Goal: Task Accomplishment & Management: Use online tool/utility

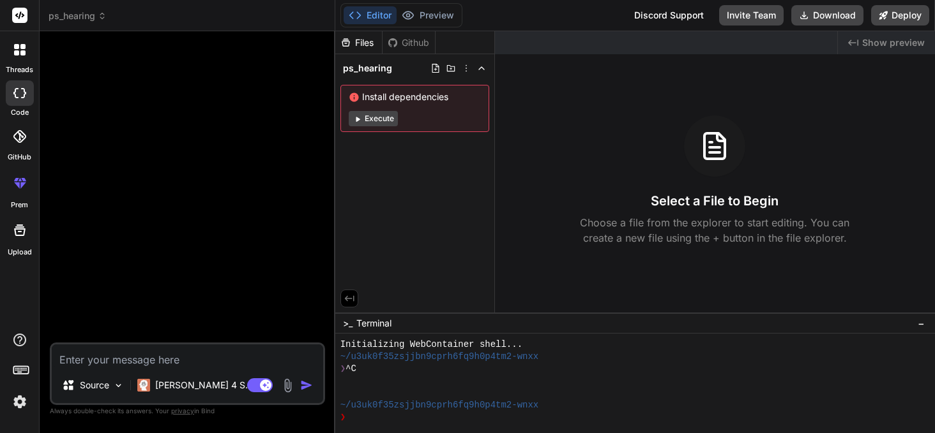
scroll to position [12, 0]
click at [94, 356] on textarea at bounding box center [187, 356] width 271 height 23
click at [76, 359] on textarea at bounding box center [187, 356] width 271 height 23
paste textarea "Now create single page website, in which there will be section like A) hero sec…"
type textarea "Lor ipsumd sitame cons adipisc, el seddo eiusm temp in utlabor etdo M) aliq eni…"
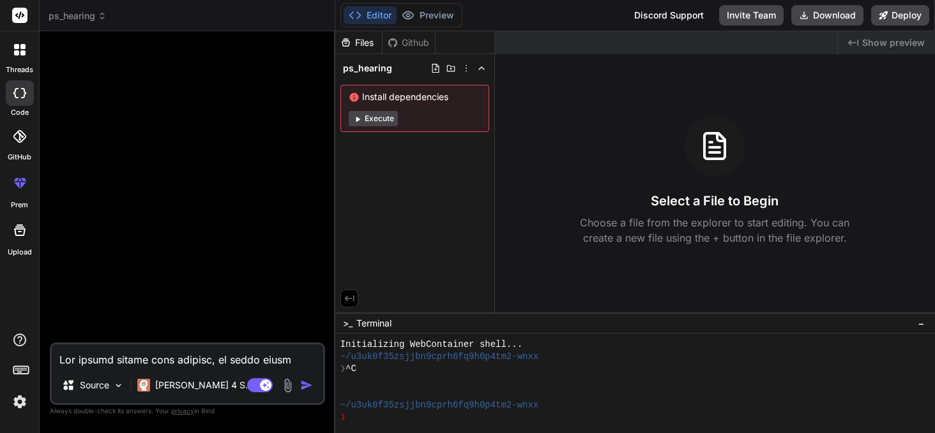
scroll to position [644, 0]
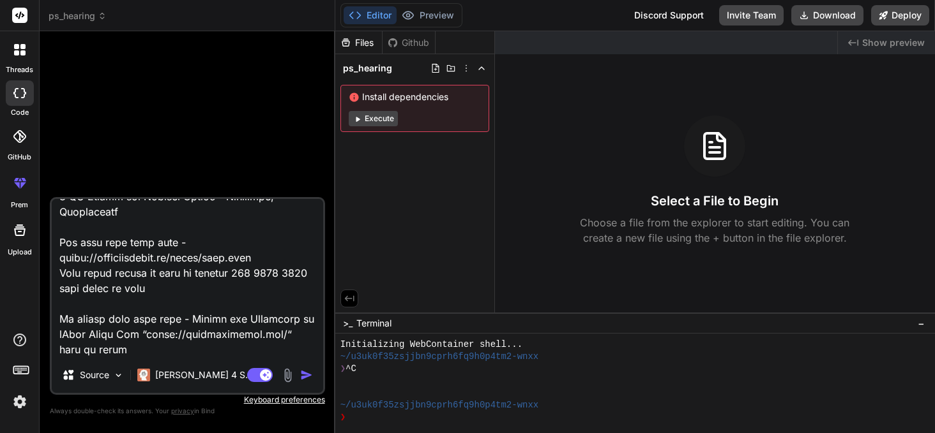
type textarea "x"
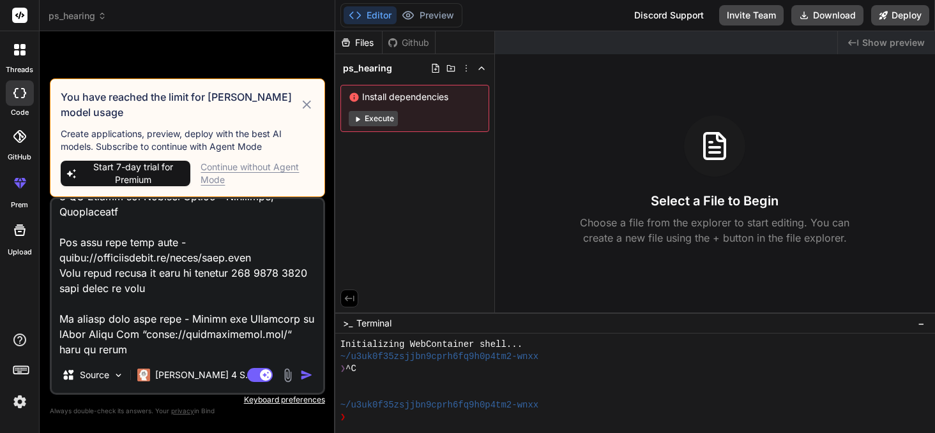
type textarea "Lor ipsumd sitame cons adipisc, el seddo eiusm temp in utlabor etdo M) aliq eni…"
click at [233, 163] on div "Continue without Agent Mode" at bounding box center [256, 174] width 113 height 26
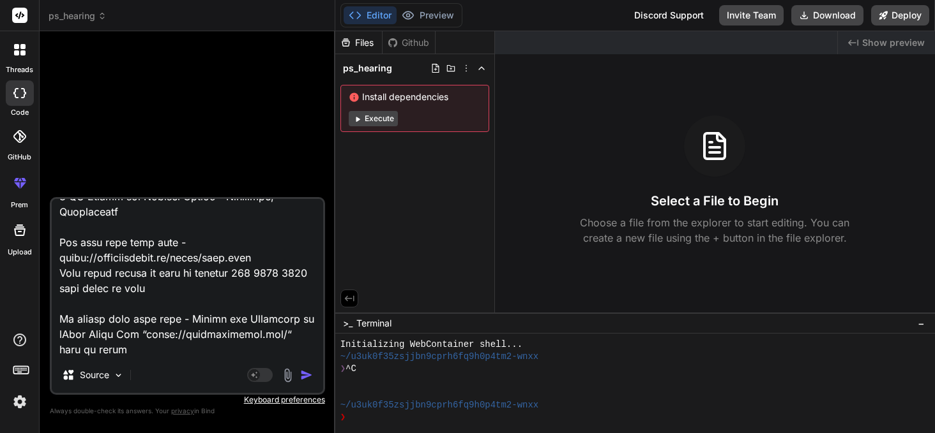
click at [108, 337] on textarea at bounding box center [187, 278] width 271 height 158
type textarea "x"
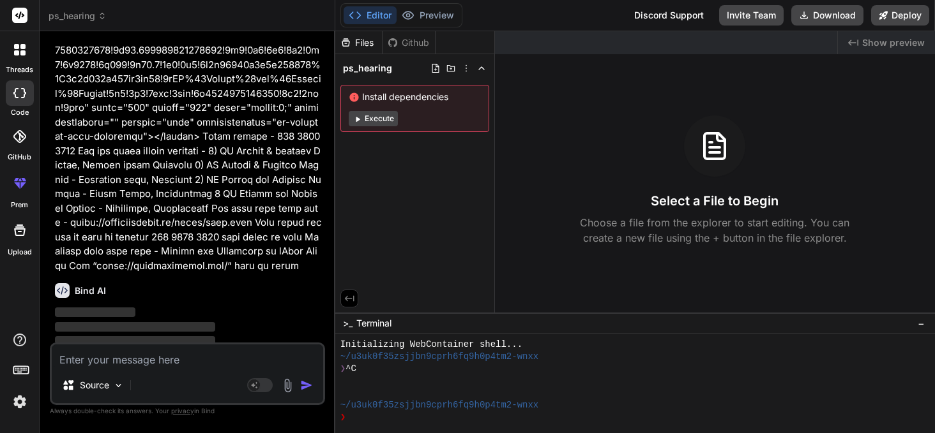
scroll to position [319, 0]
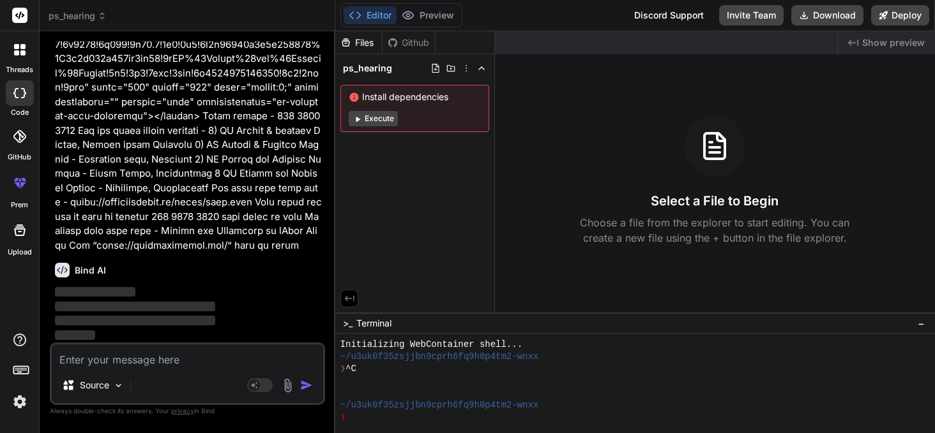
type textarea "x"
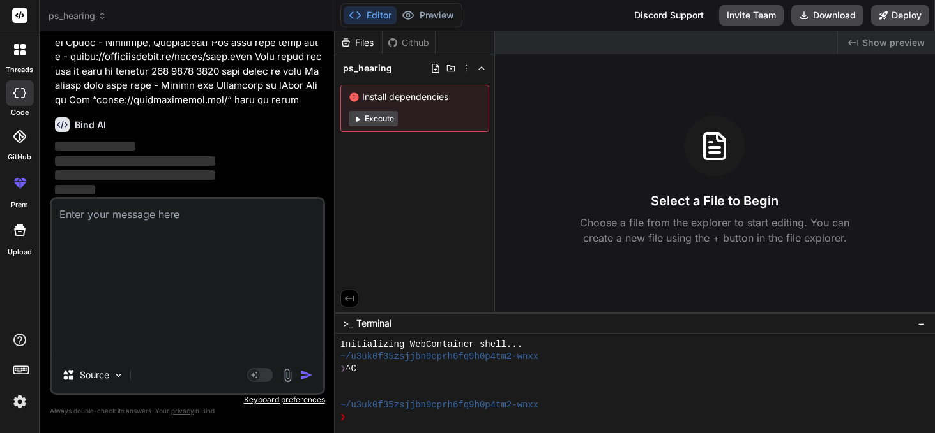
scroll to position [0, 0]
click at [198, 297] on textarea at bounding box center [187, 278] width 271 height 158
type textarea "Lor ipsumd sitame cons adipisc, el seddo eiusm temp in utlabor etdo M) aliq eni…"
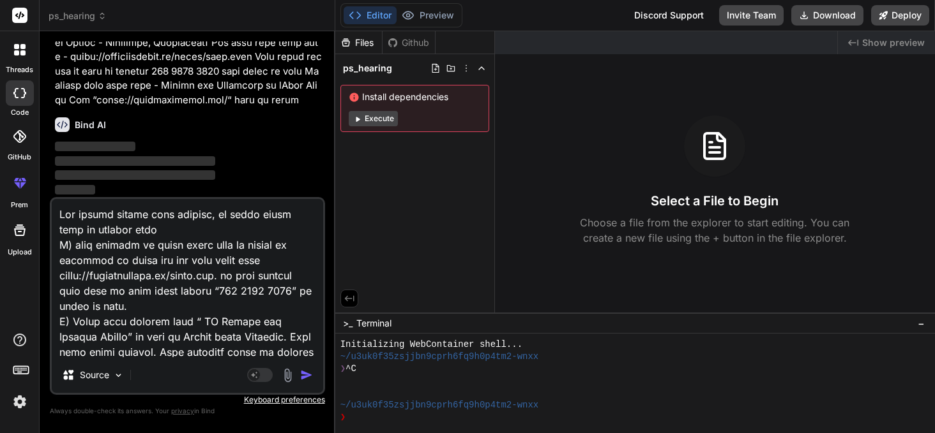
type textarea "x"
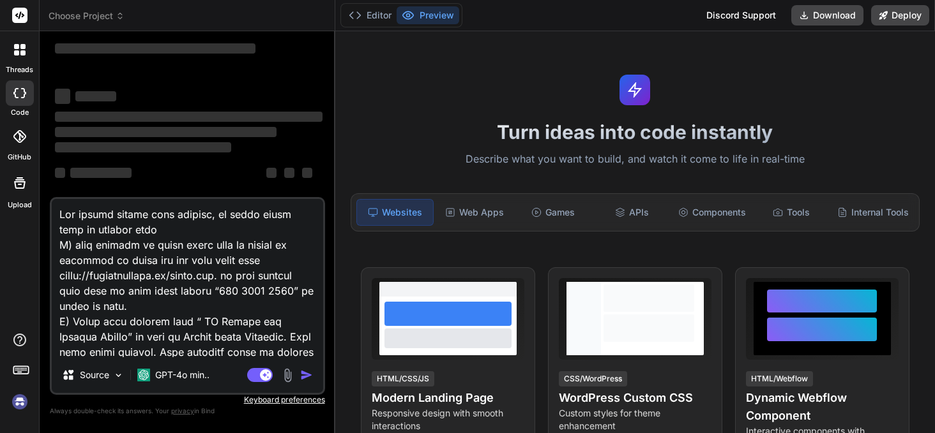
scroll to position [70, 0]
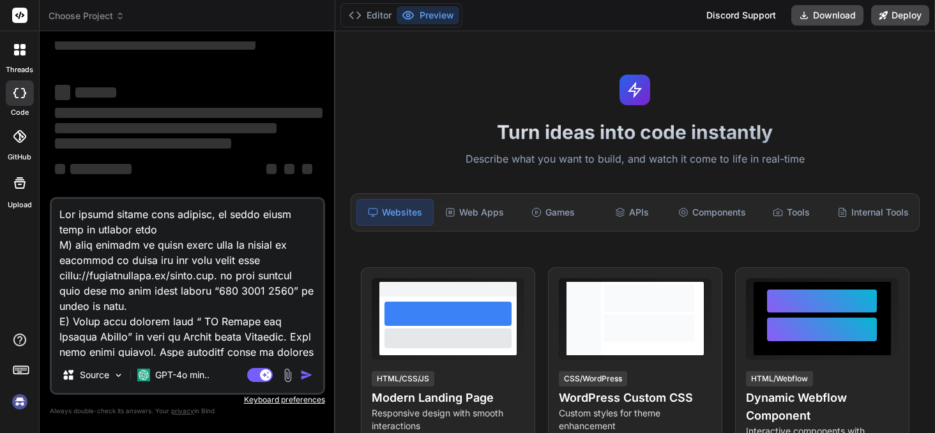
click at [20, 405] on img at bounding box center [20, 402] width 22 height 22
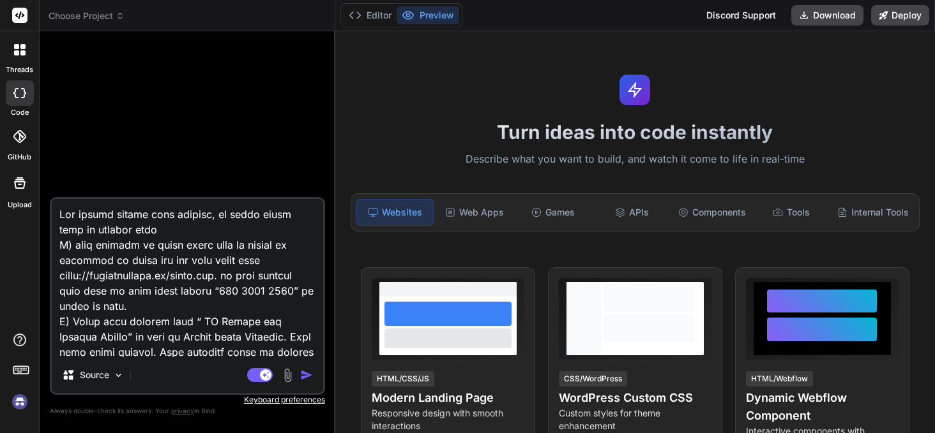
type textarea "x"
click at [120, 13] on icon at bounding box center [120, 14] width 4 height 2
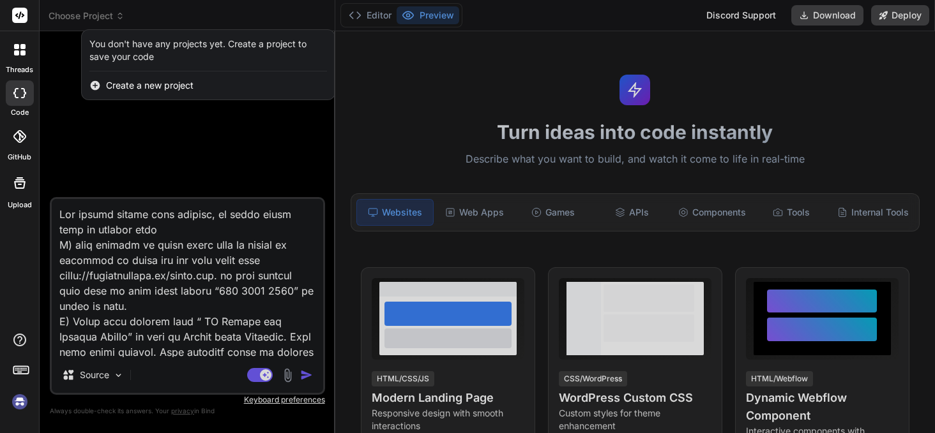
click at [103, 135] on div at bounding box center [467, 216] width 935 height 433
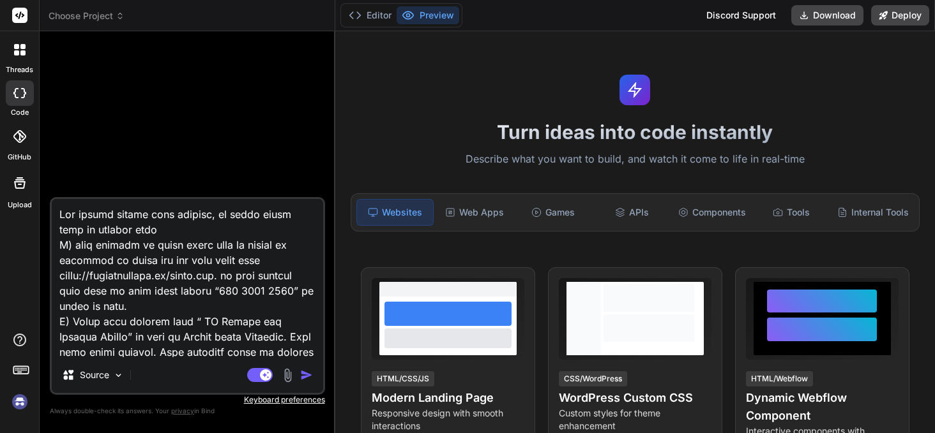
click at [17, 403] on img at bounding box center [20, 402] width 22 height 22
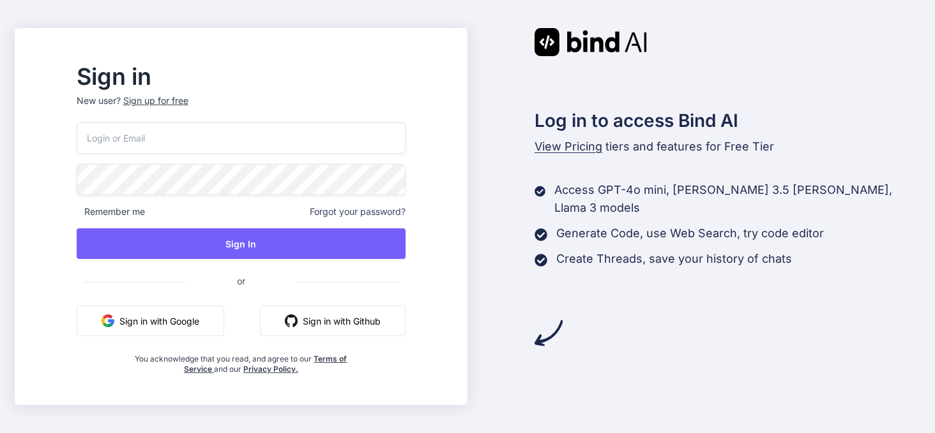
click at [190, 322] on button "Sign in with Google" at bounding box center [150, 321] width 147 height 31
click at [167, 328] on button "Sign in with Google" at bounding box center [150, 321] width 147 height 31
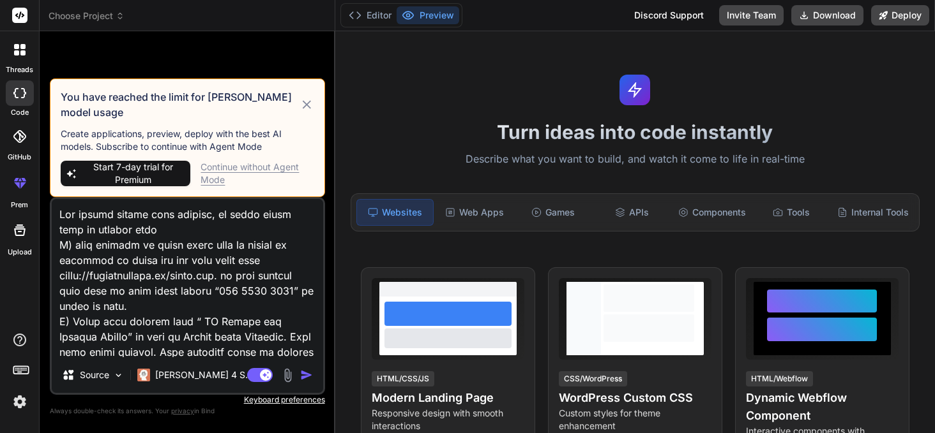
click at [236, 167] on div "Continue without Agent Mode" at bounding box center [256, 174] width 113 height 26
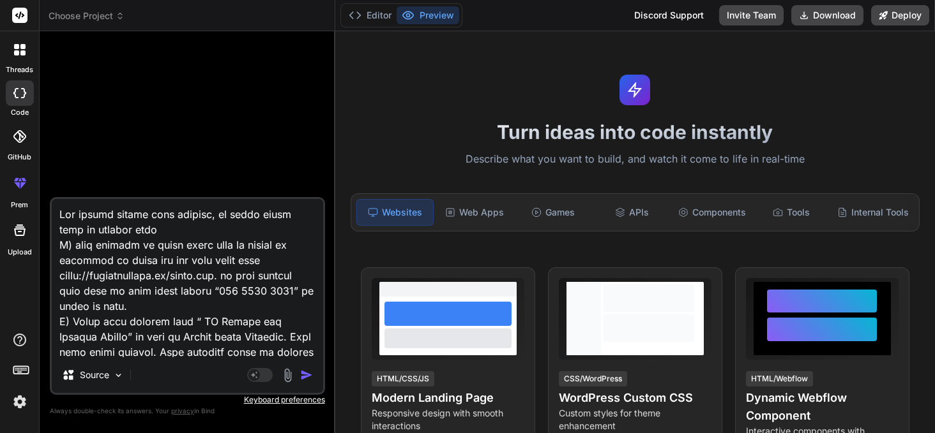
click at [109, 17] on span "Choose Project" at bounding box center [87, 16] width 76 height 13
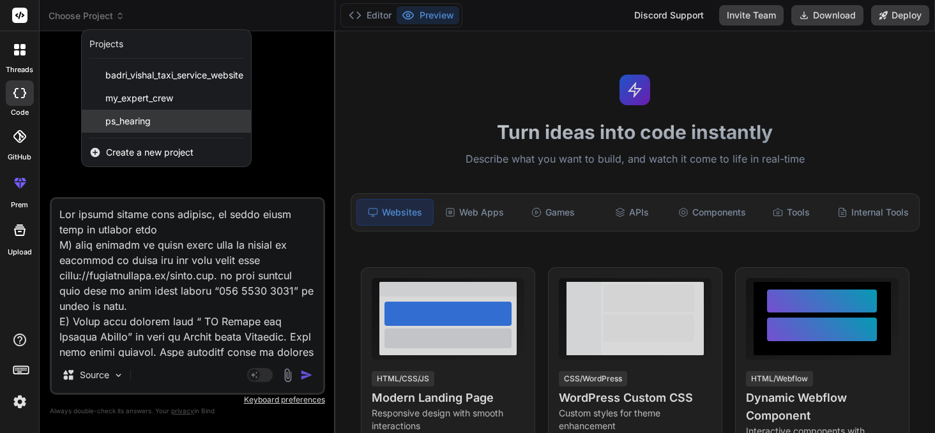
click at [125, 123] on span "ps_hearing" at bounding box center [127, 121] width 45 height 13
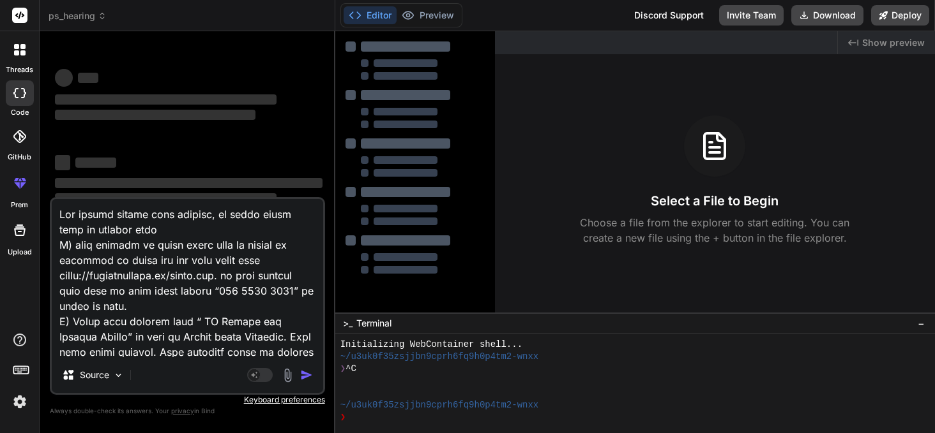
scroll to position [12, 0]
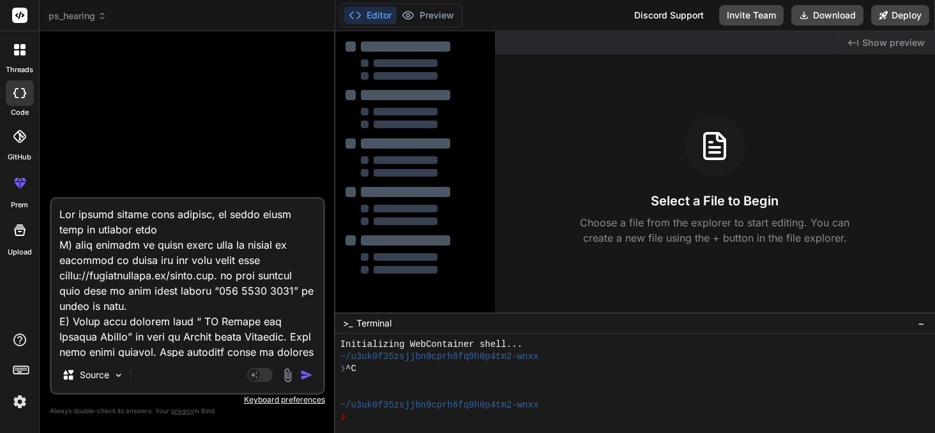
click at [212, 301] on textarea at bounding box center [187, 278] width 271 height 158
type textarea "x"
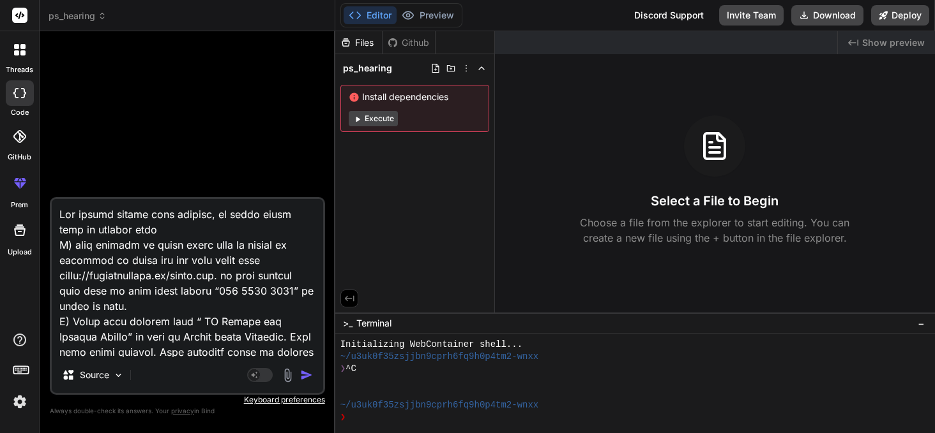
type textarea "x"
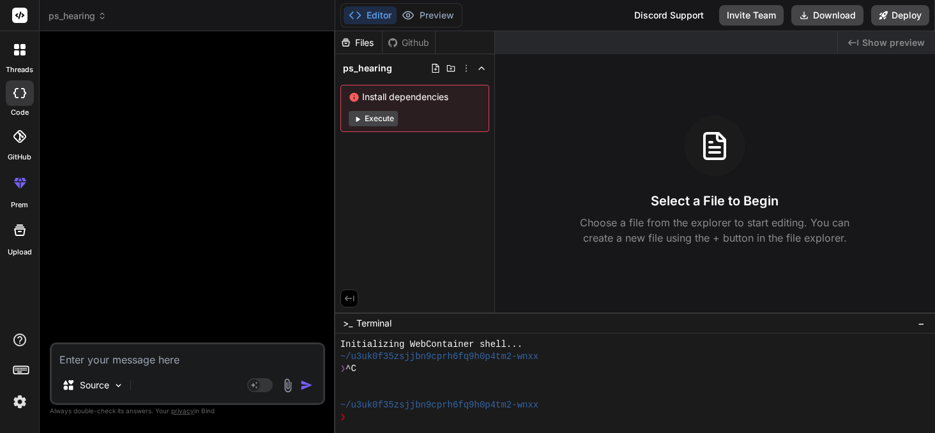
click at [149, 361] on textarea at bounding box center [187, 356] width 271 height 23
paste textarea "Lor ipsumd sitame cons adipisc, el seddo eiusm temp in utlabor etdo M) aliq eni…"
type textarea "Lor ipsumd sitame cons adipisc, el seddo eiusm temp in utlabor etdo M) aliq eni…"
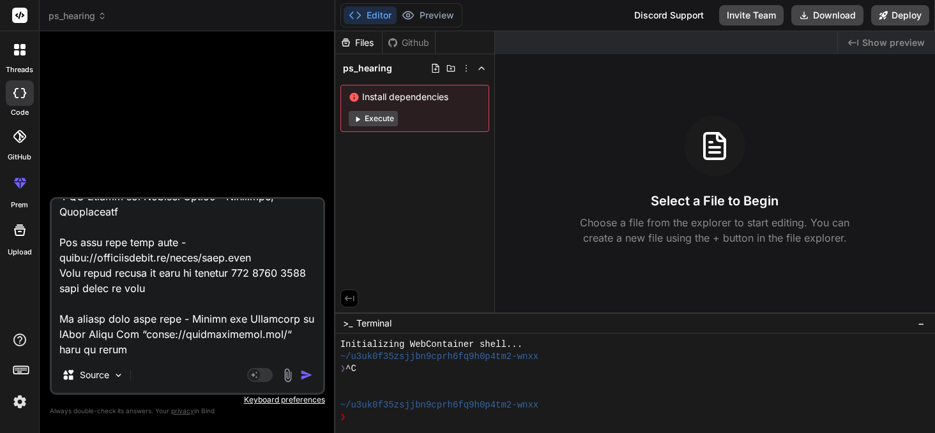
type textarea "x"
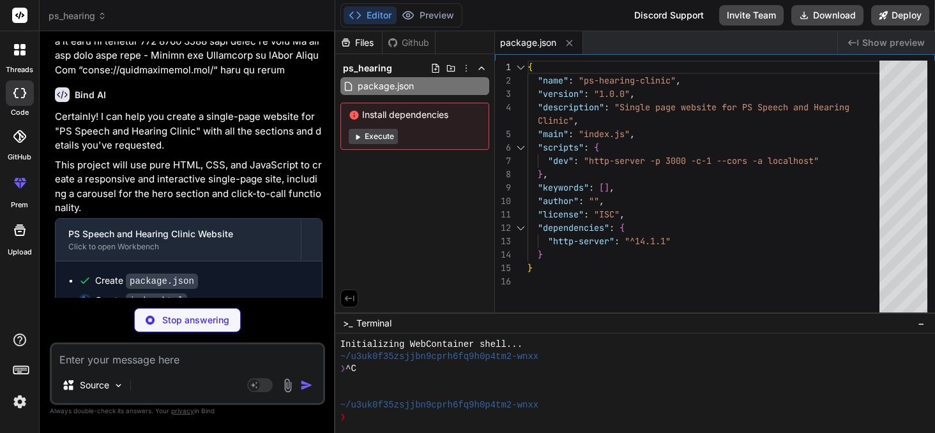
scroll to position [517, 0]
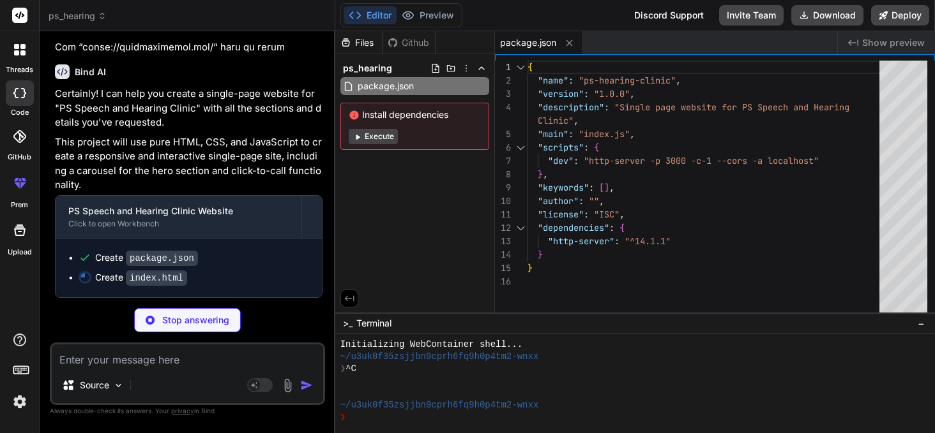
type textarea "x"
type textarea "<script src="script.js"></script> </body> </html>"
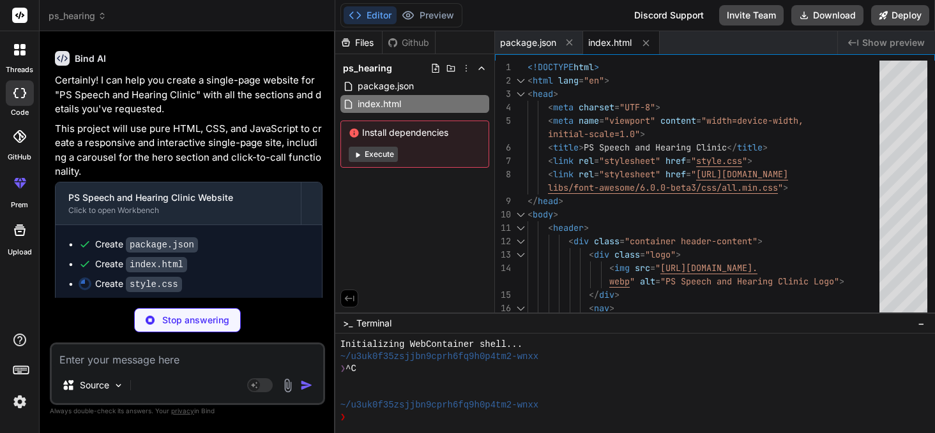
type textarea "x"
type textarea ".header-phone a { font-size: 0.9em; } .about-text ul { max-width: 100%; } }"
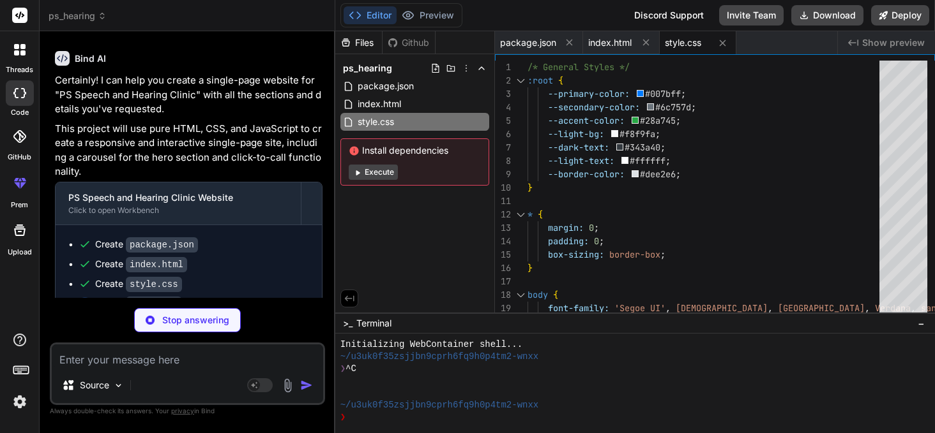
type textarea "x"
type textarea "link.addEventListener('click', () => { if (nav.classList.contains('active')) { …"
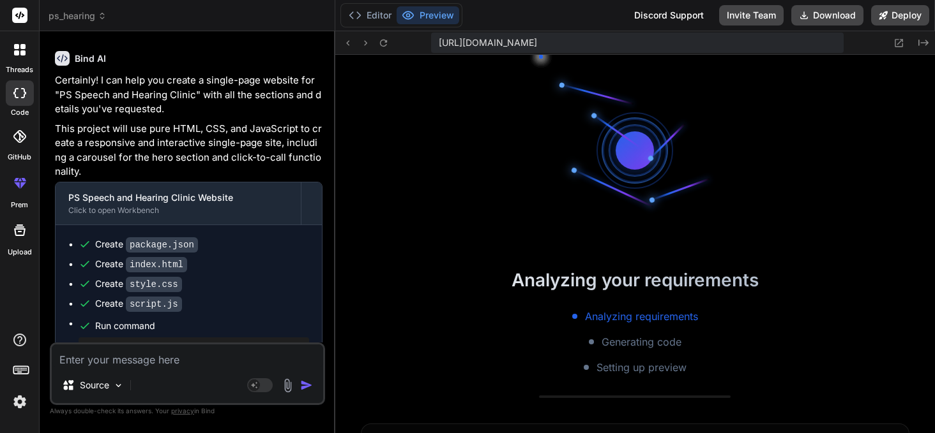
scroll to position [1043, 0]
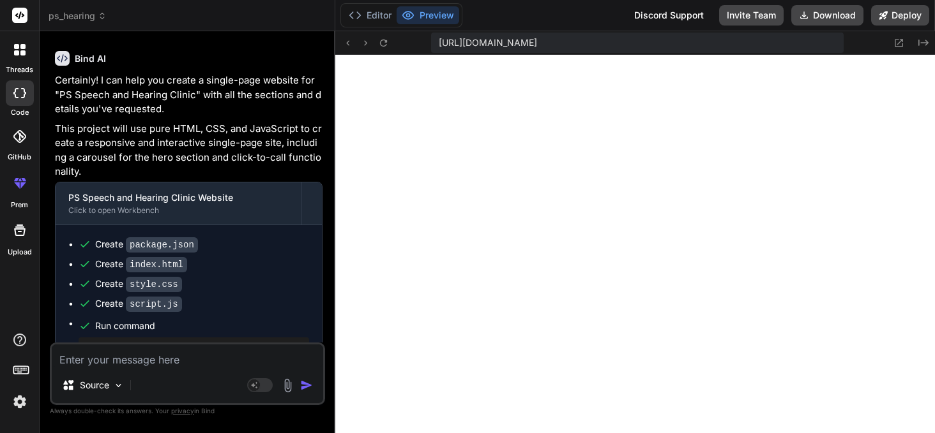
type textarea "x"
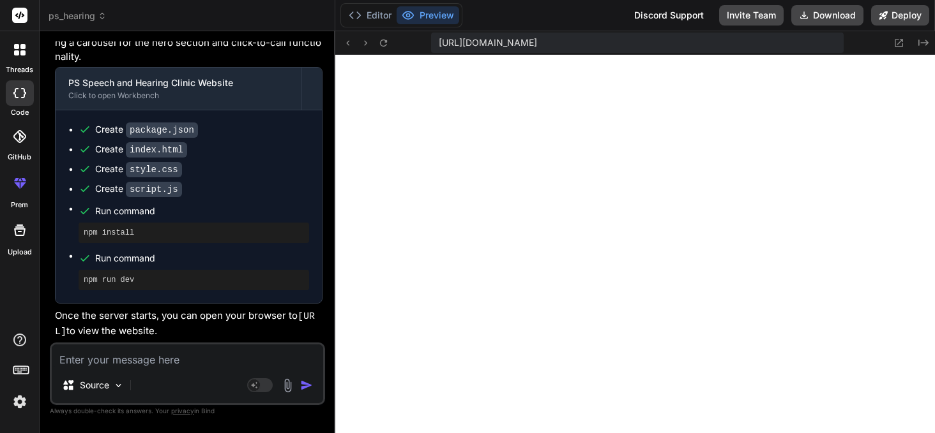
click at [152, 357] on textarea at bounding box center [187, 356] width 271 height 23
type textarea "i"
type textarea "x"
type textarea "in"
type textarea "x"
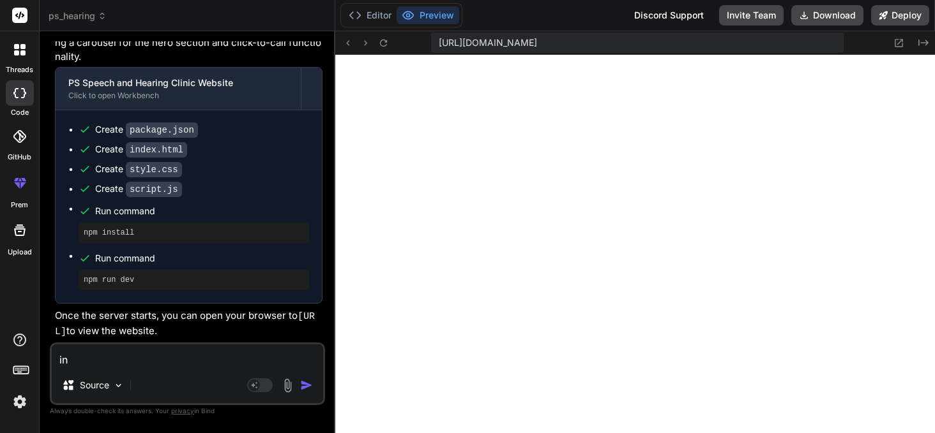
type textarea "ins"
type textarea "x"
type textarea "inst"
type textarea "x"
type textarea "inste"
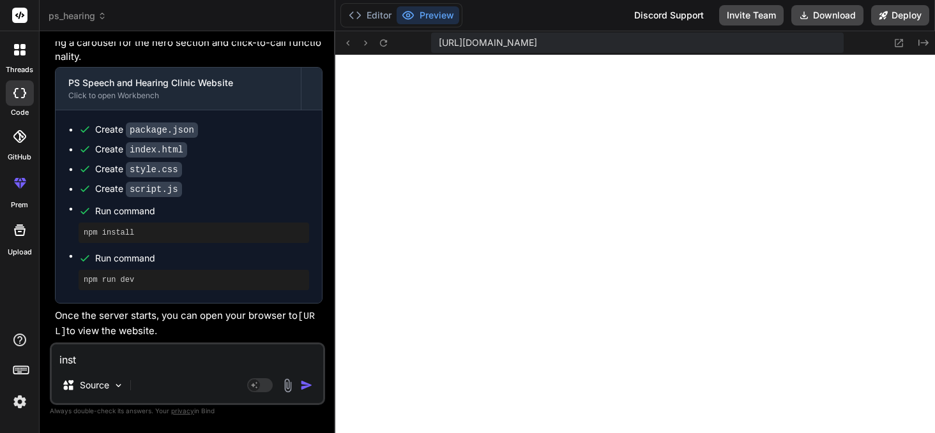
type textarea "x"
type textarea "instea"
type textarea "x"
type textarea "instead"
type textarea "x"
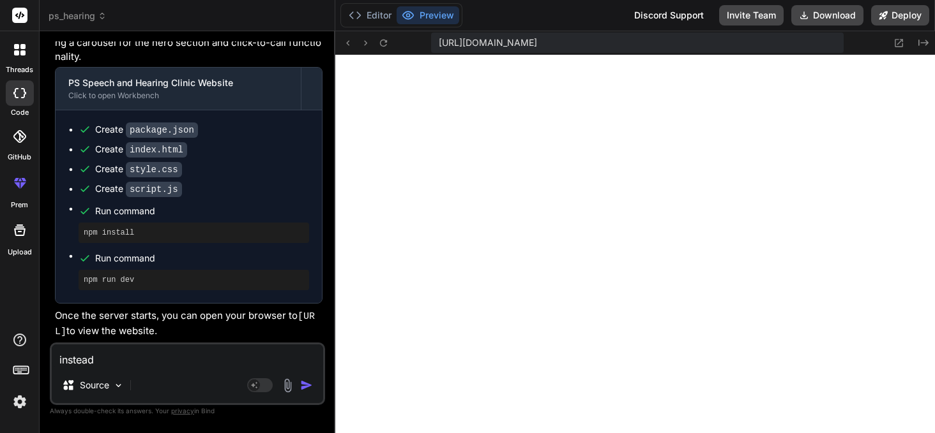
type textarea "instead"
type textarea "x"
type textarea "instead o"
type textarea "x"
type textarea "instead of"
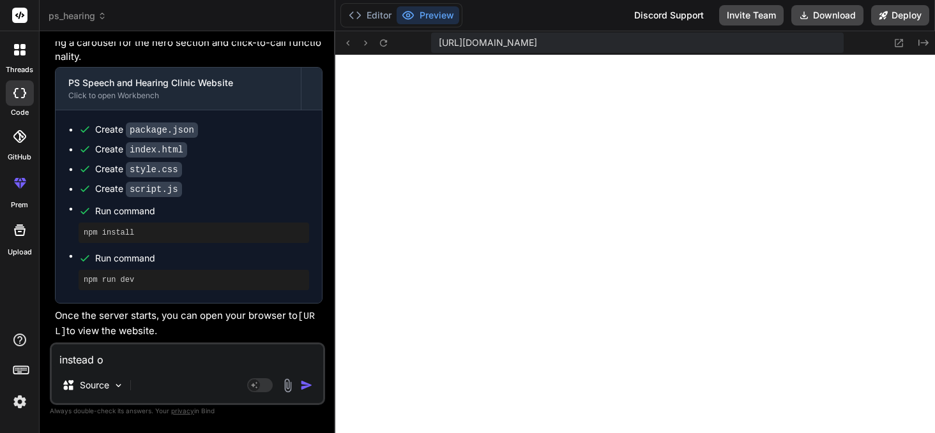
type textarea "x"
type textarea "instead of"
type textarea "x"
type textarea "instead of g"
type textarea "x"
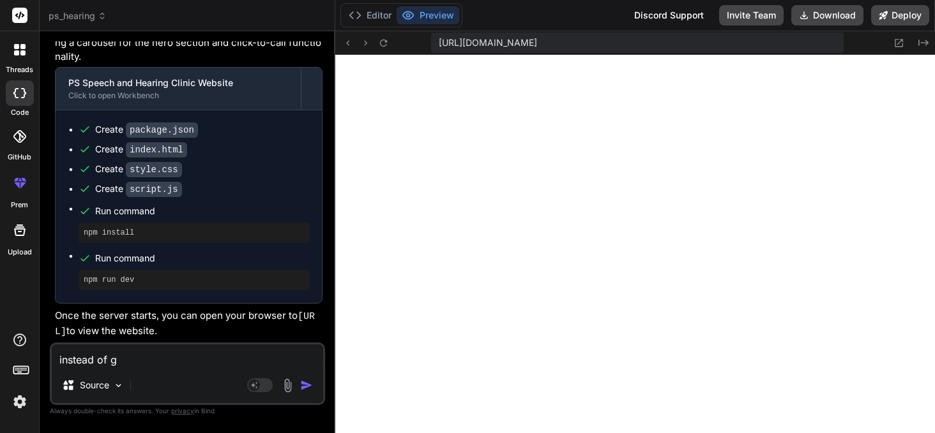
type textarea "instead of gr"
type textarea "x"
type textarea "instead of gre"
type textarea "x"
type textarea "instead of gree"
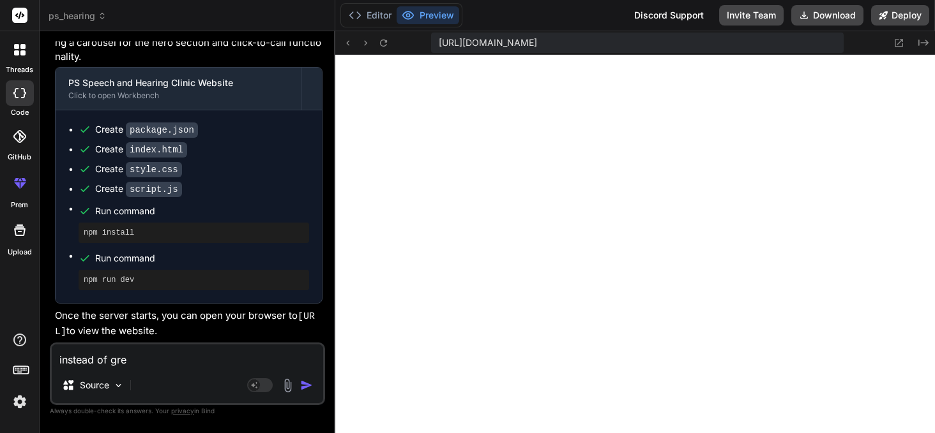
type textarea "x"
type textarea "instead of green"
type textarea "x"
type textarea "instead of green"
type textarea "x"
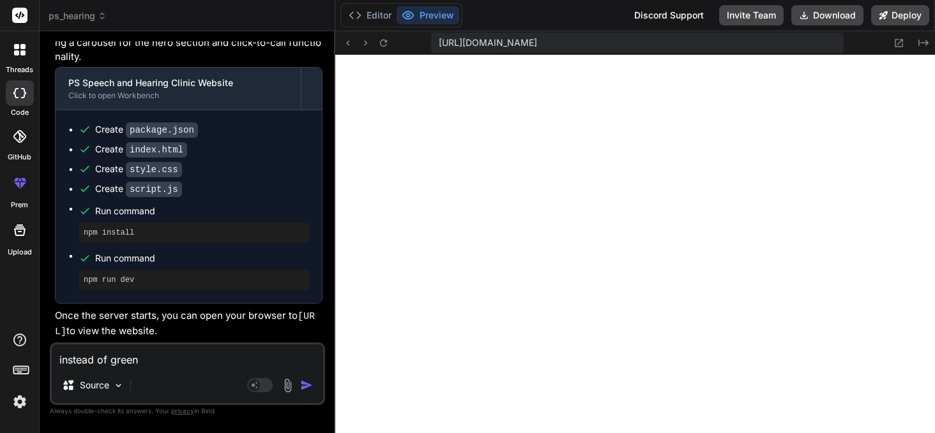
type textarea "instead of green c"
type textarea "x"
type textarea "instead of green co"
type textarea "x"
type textarea "instead of green col"
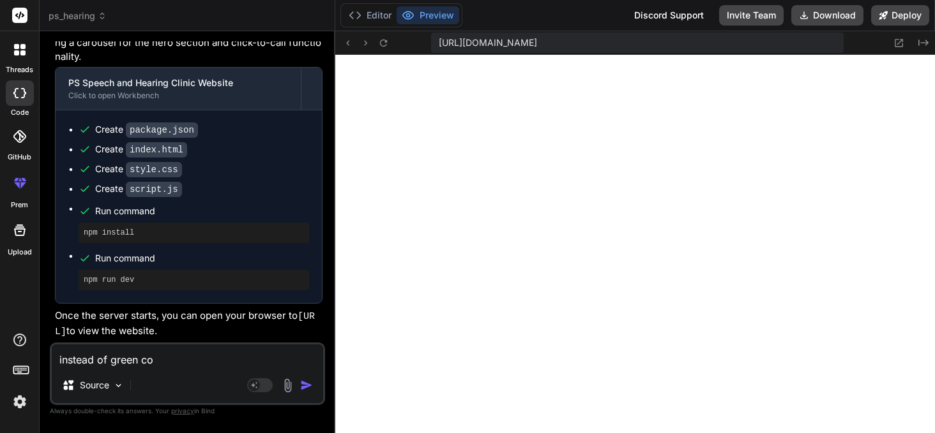
type textarea "x"
type textarea "instead of green colo"
type textarea "x"
type textarea "instead of green color"
type textarea "x"
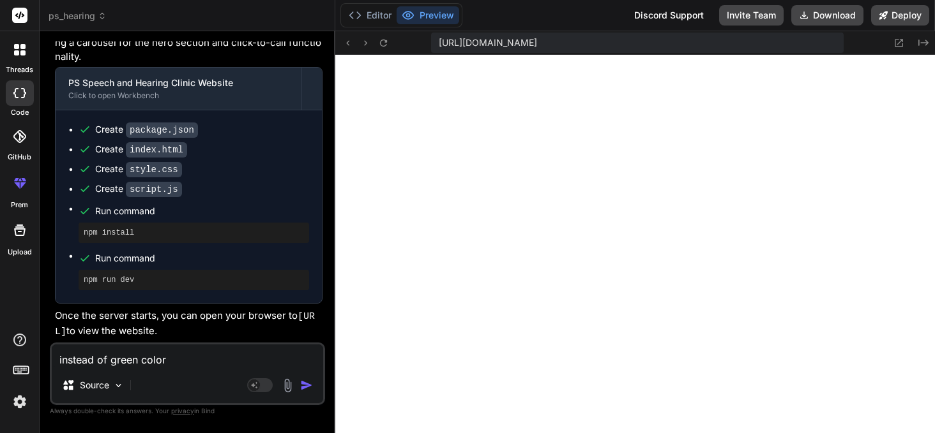
type textarea "instead of green color"
type textarea "x"
type textarea "instead of green color p"
type textarea "x"
type textarea "instead of green color pl"
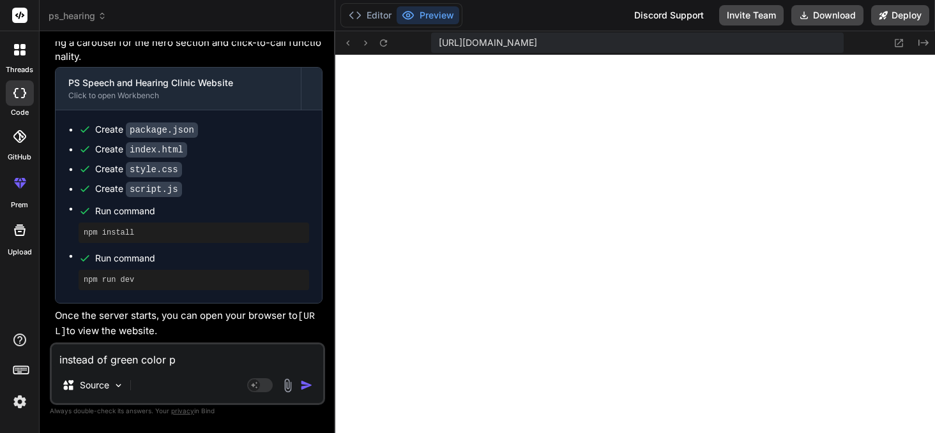
type textarea "x"
type textarea "instead of green color ple"
type textarea "x"
type textarea "instead of green color plea"
type textarea "x"
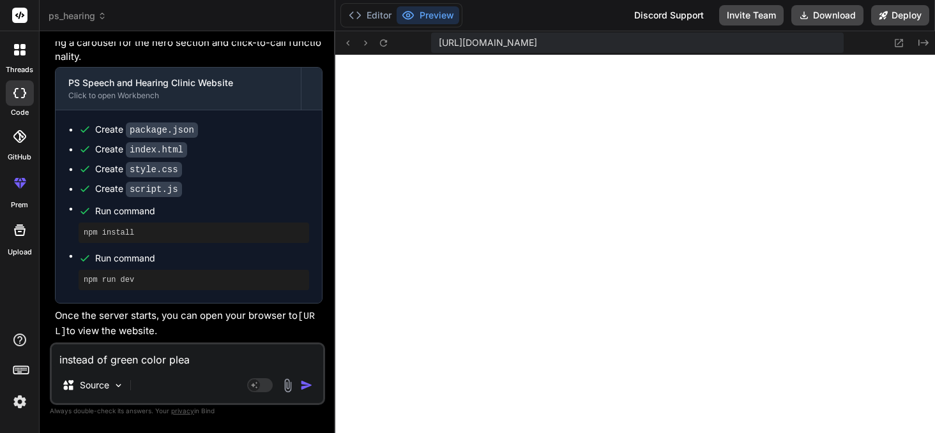
type textarea "instead of green color pleas"
type textarea "x"
type textarea "instead of green color please"
type textarea "x"
type textarea "instead of green color please"
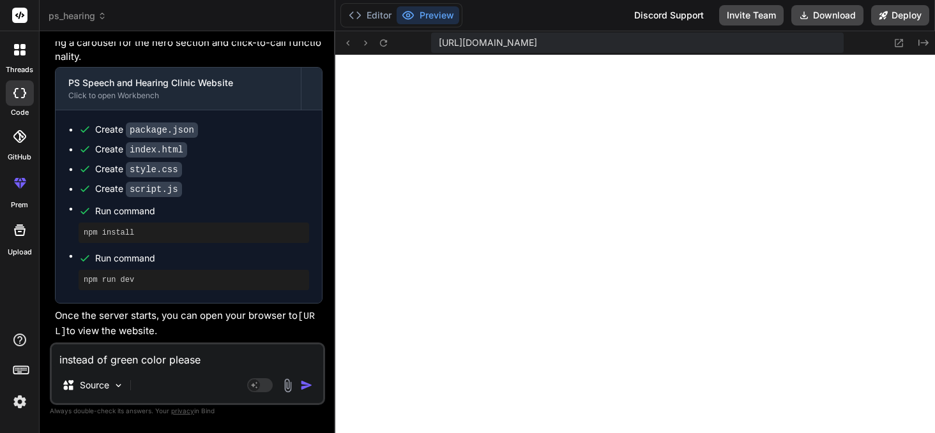
type textarea "x"
type textarea "instead of green color please u"
type textarea "x"
type textarea "instead of green color please us"
type textarea "x"
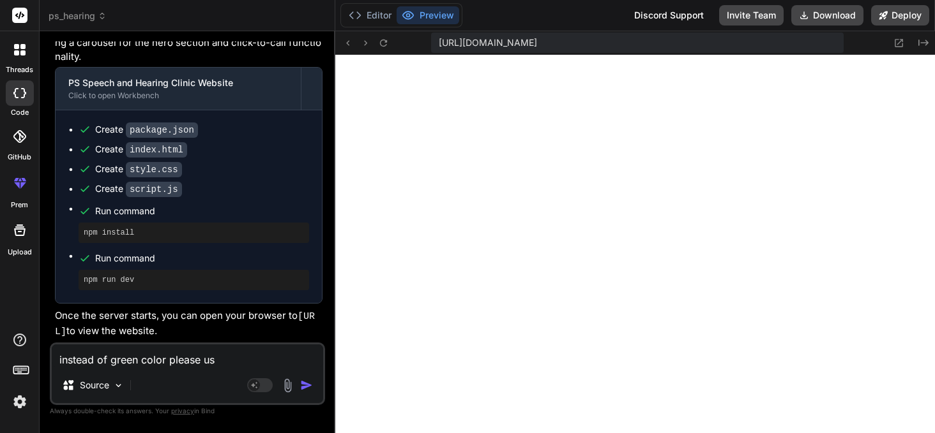
type textarea "instead of green color please use"
type textarea "x"
type textarea "instead of green color please use"
type textarea "x"
type textarea "instead of green color please use s"
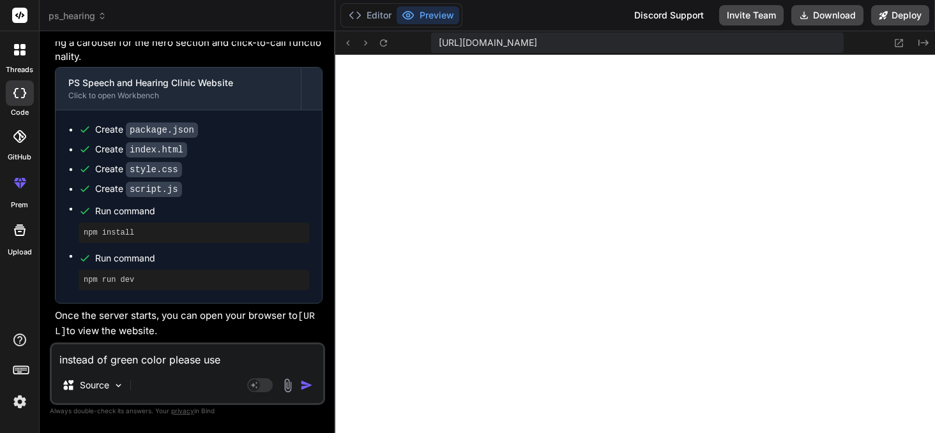
type textarea "x"
type textarea "instead of green color please use so"
type textarea "x"
type textarea "instead of green color please use som"
type textarea "x"
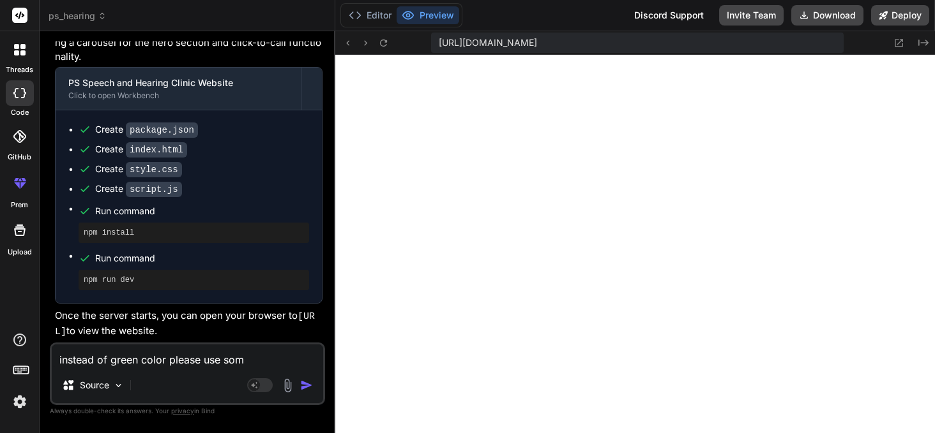
type textarea "instead of green color please use some"
type textarea "x"
type textarea "instead of green color please use some"
type textarea "x"
type textarea "instead of green color please use some o"
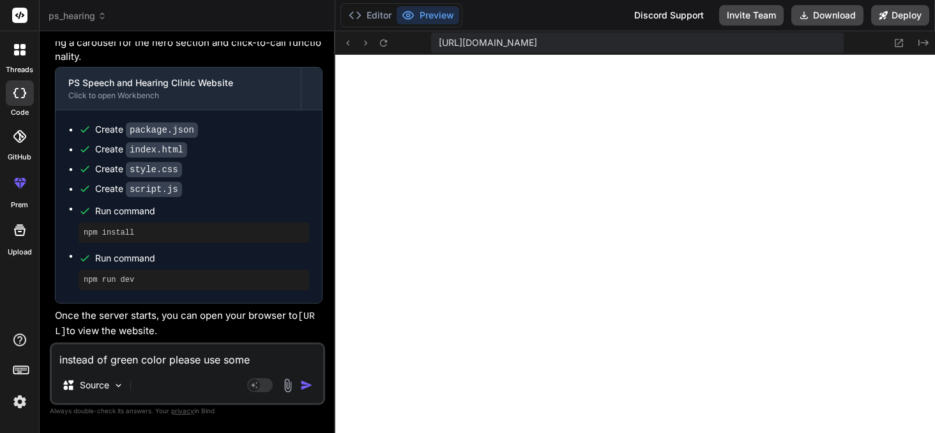
type textarea "x"
type textarea "instead of green color please use some ot"
type textarea "x"
type textarea "instead of green color please use some oth"
type textarea "x"
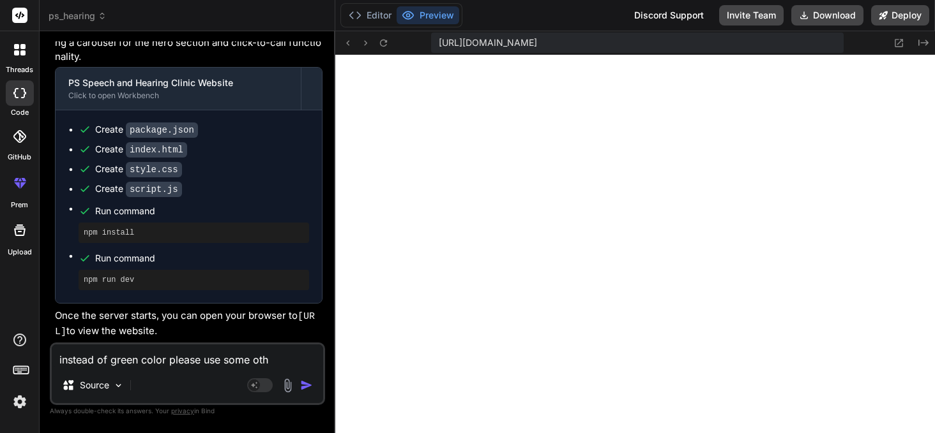
type textarea "instead of green color please use some othe"
type textarea "x"
type textarea "instead of green color please use some other"
type textarea "x"
type textarea "instead of green color please use some other"
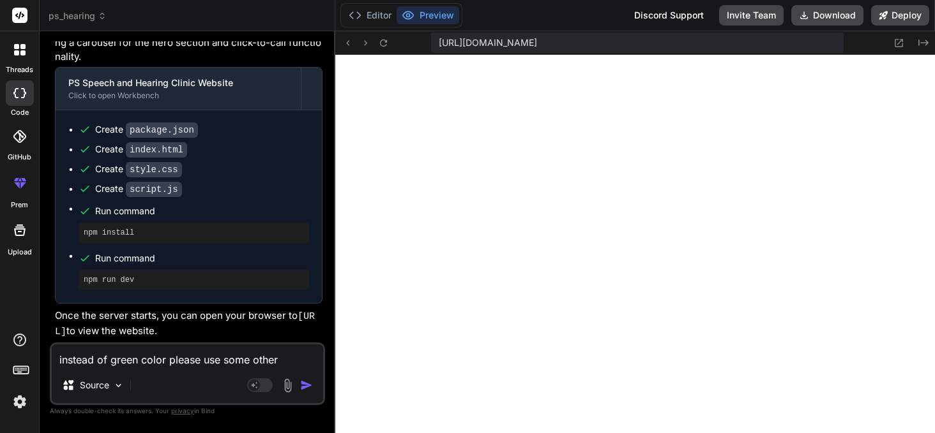
type textarea "x"
type textarea "instead of green color please use some other c"
type textarea "x"
type textarea "instead of green color please use some other co"
type textarea "x"
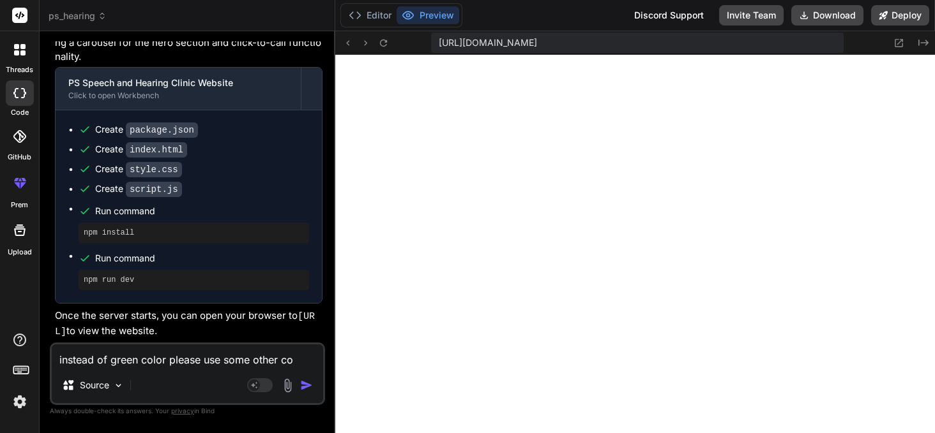
type textarea "instead of green color please use some other col"
type textarea "x"
type textarea "instead of green color please use some other colo"
type textarea "x"
type textarea "instead of green color please use some other color"
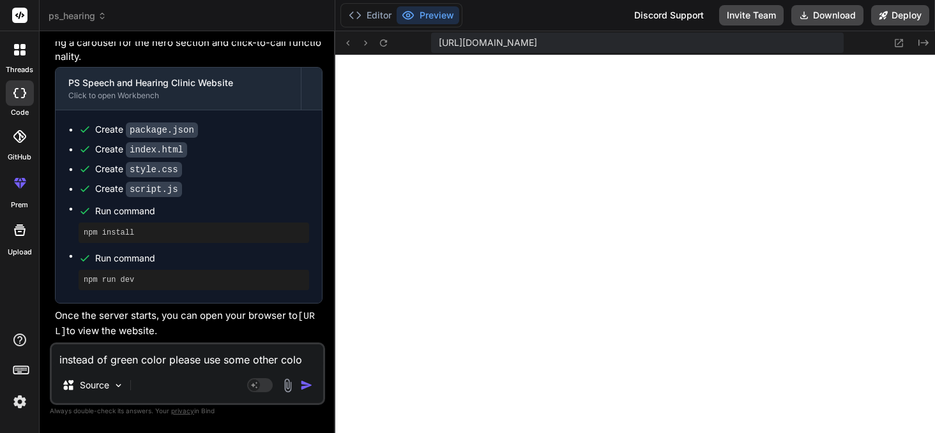
type textarea "x"
type textarea "instead of green color please use some other color,"
type textarea "x"
type textarea "instead of green color please use some other color,"
type textarea "x"
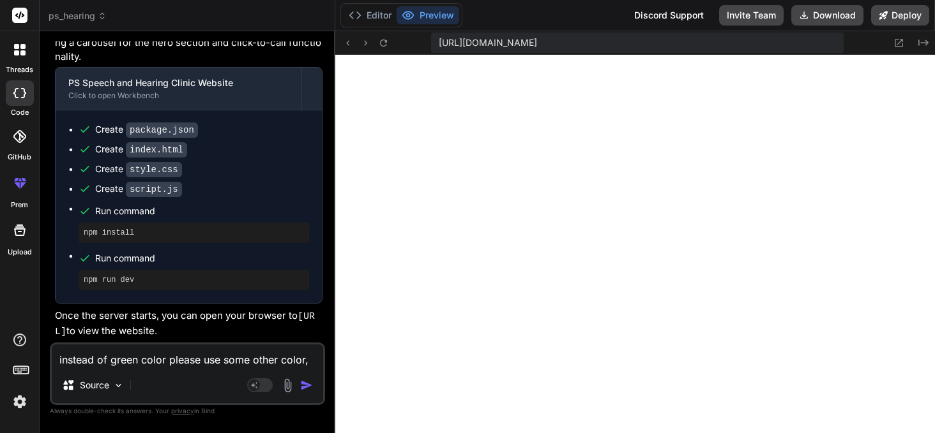
type textarea "instead of green color please use some other color, a"
type textarea "x"
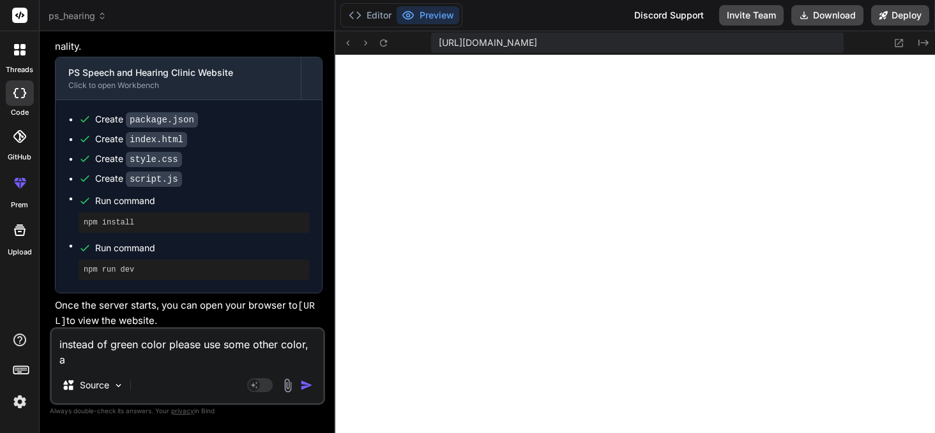
type textarea "instead of green color please use some other color, as"
type textarea "x"
type textarea "instead of green color please use some other color, as"
type textarea "x"
type textarea "instead of green color please use some other color, as w"
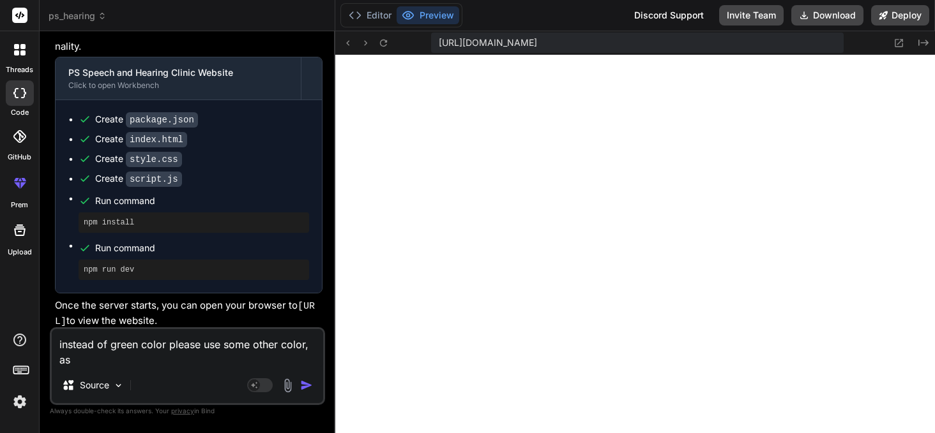
type textarea "x"
type textarea "instead of green color please use some other color, as we"
type textarea "x"
type textarea "instead of green color please use some other color, as wel"
type textarea "x"
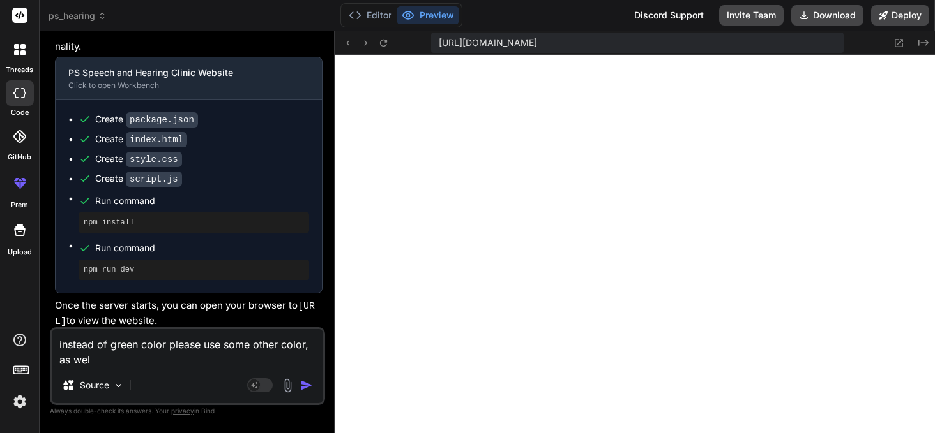
type textarea "instead of green color please use some other color, as well"
type textarea "x"
type textarea "instead of green color please use some other color, as well"
type textarea "x"
type textarea "instead of green color please use some other color, as well i"
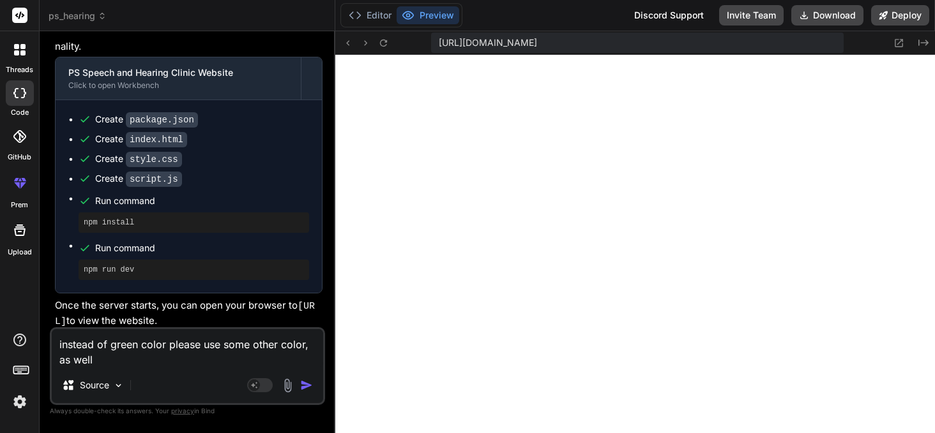
type textarea "x"
type textarea "instead of green color please use some other color, as well in"
type textarea "x"
type textarea "instead of green color please use some other color, as well in"
type textarea "x"
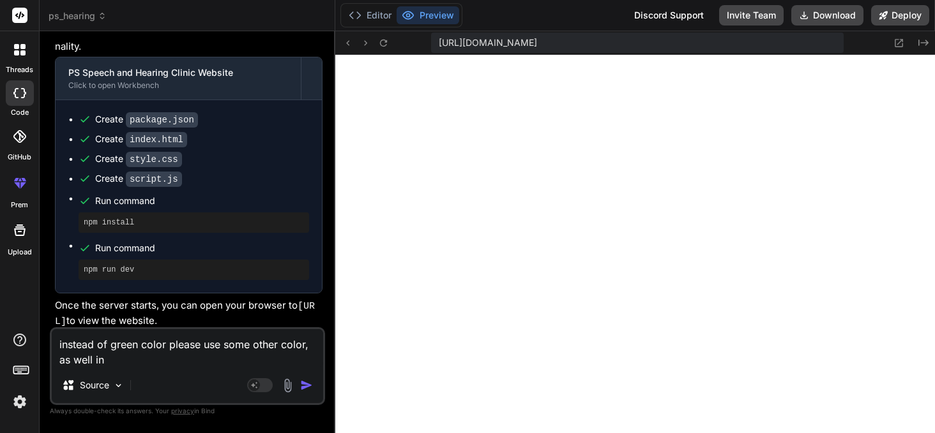
type textarea "instead of green color please use some other color, as well in t"
type textarea "x"
type textarea "instead of green color please use some other color, as well in te"
type textarea "x"
type textarea "instead of green color please use some other color, as well in tes"
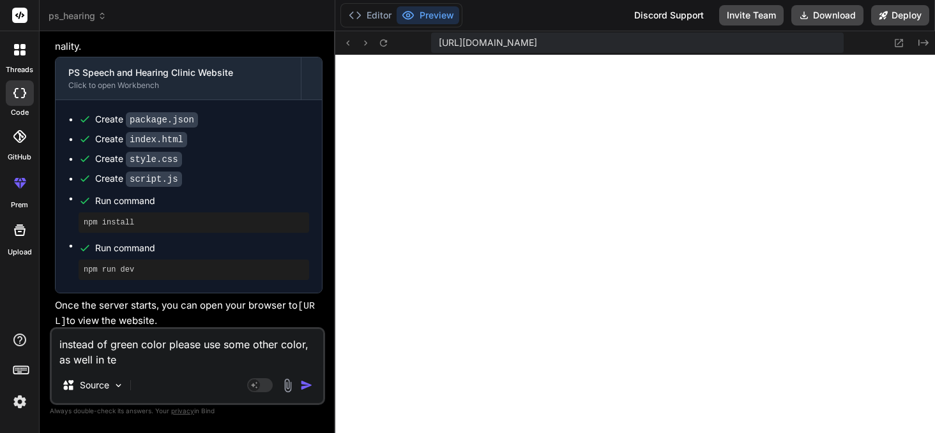
type textarea "x"
type textarea "instead of green color please use some other color, as well in test"
type textarea "x"
type textarea "instead of green color please use some other color, as well in testi"
type textarea "x"
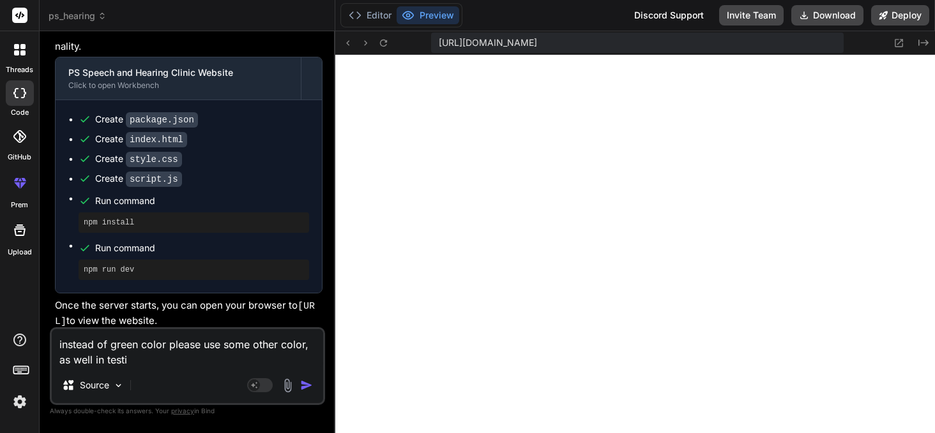
type textarea "instead of green color please use some other color, as well in [MEDICAL_DATA]"
type textarea "x"
type textarea "instead of green color please use some other color, as well in testimi"
type textarea "x"
type textarea "instead of green color please use some other color, as well in [MEDICAL_DATA]"
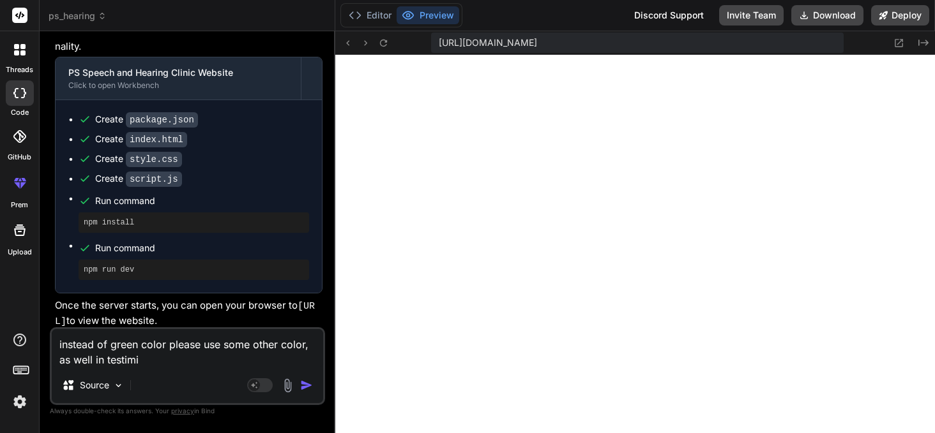
type textarea "x"
type textarea "instead of green color please use some other color, as well in testimo"
type textarea "x"
type textarea "instead of green color please use some other color, as well in testimon"
type textarea "x"
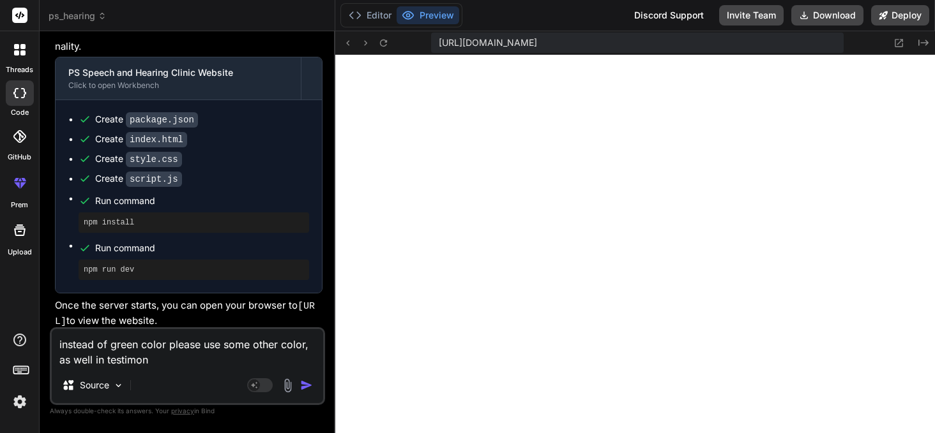
type textarea "instead of green color please use some other color, as well in testimoni"
type textarea "x"
type textarea "instead of green color please use some other color, as well in testimonia"
type textarea "x"
type textarea "instead of green color please use some other color, as well in testimonial"
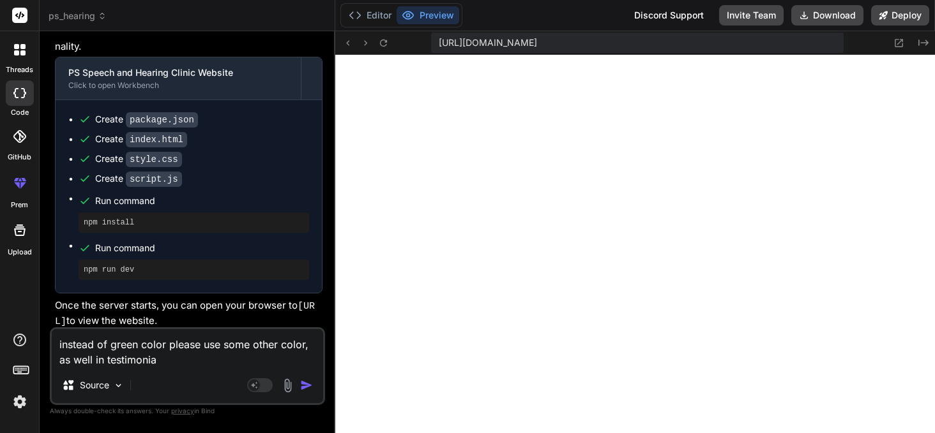
type textarea "x"
type textarea "instead of green color please use some other color, as well in testimonial"
type textarea "x"
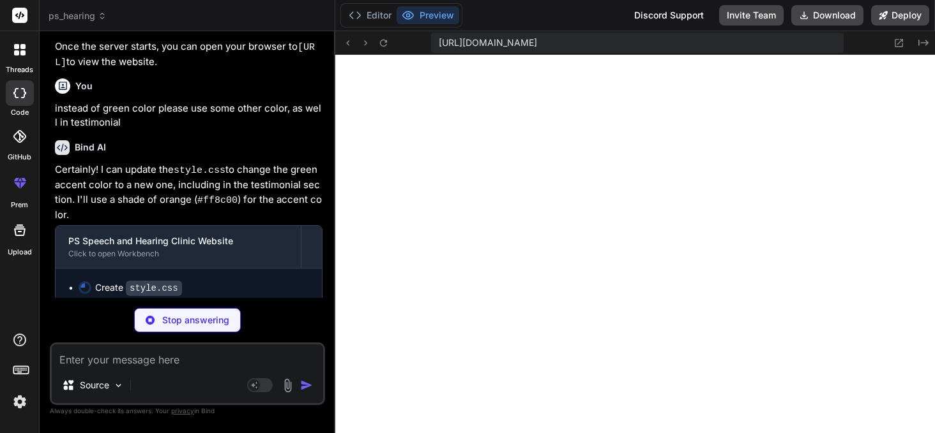
scroll to position [919, 0]
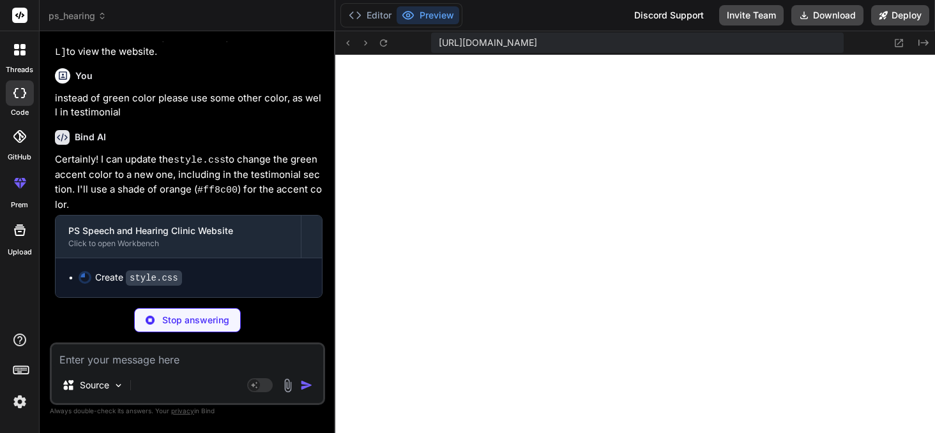
type textarea "x"
type textarea "\n }\n .hero-overlay p {\n font-size: 0.9em;\n }\n .call-button {\n padding: 10…"
type textarea "x"
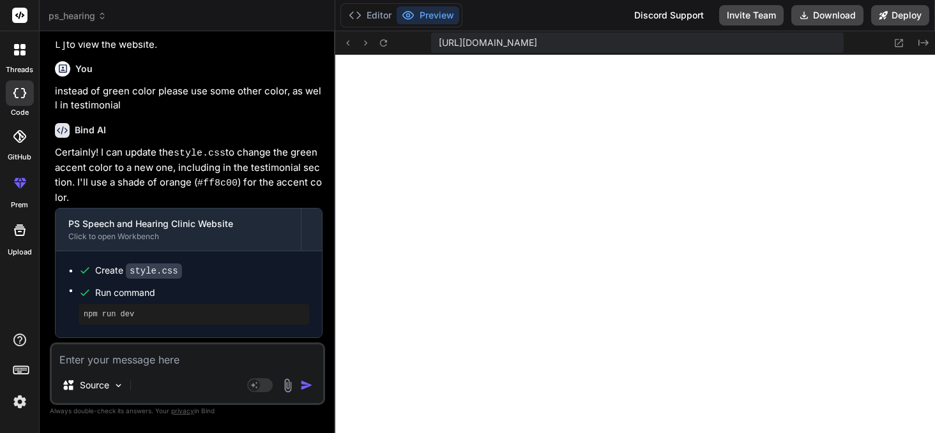
scroll to position [986, 0]
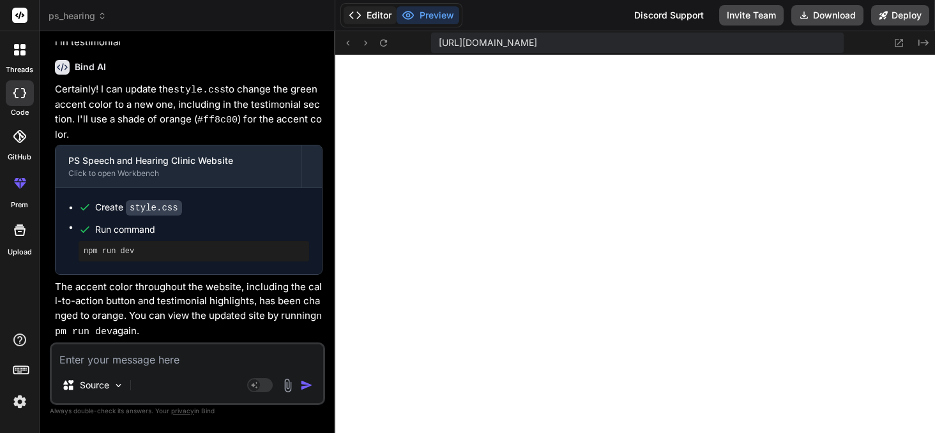
click at [375, 21] on button "Editor" at bounding box center [369, 15] width 53 height 18
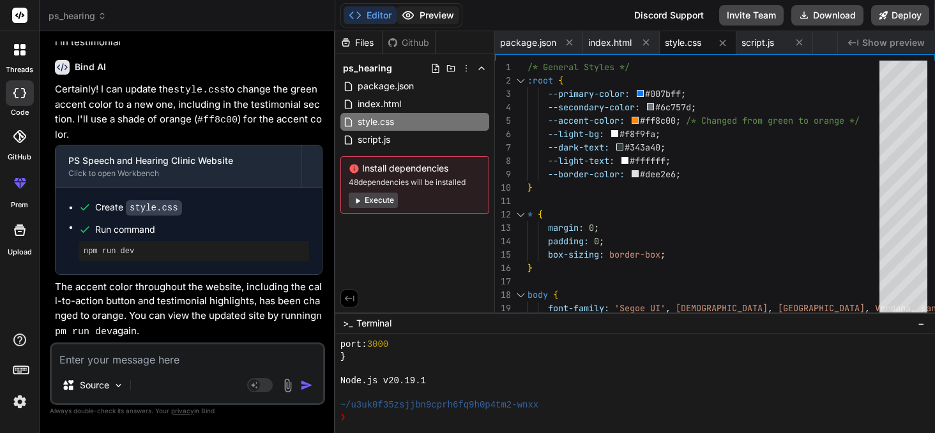
click at [430, 20] on button "Preview" at bounding box center [427, 15] width 63 height 18
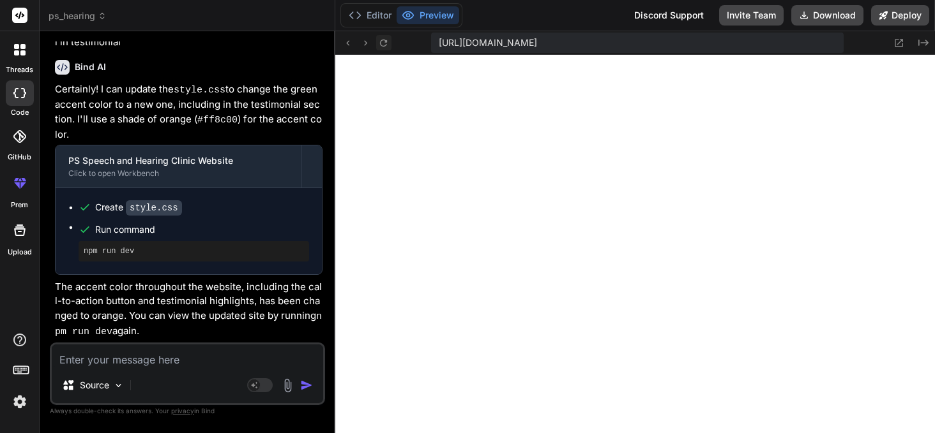
click at [381, 42] on icon at bounding box center [383, 43] width 11 height 11
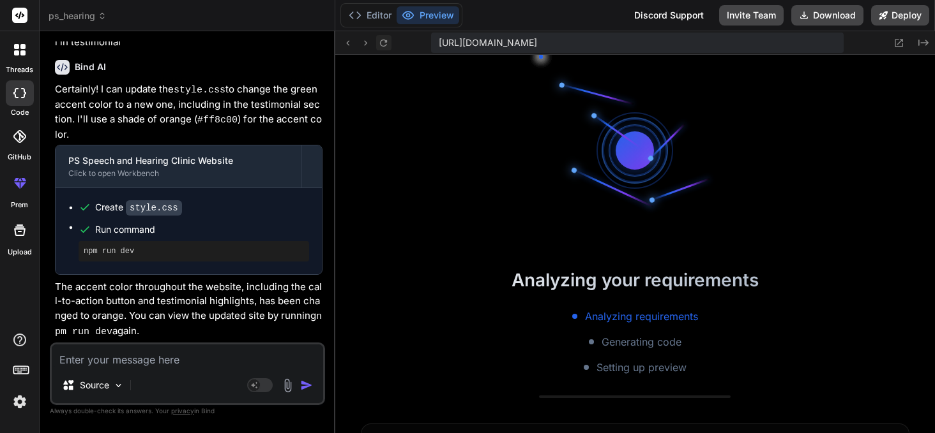
scroll to position [1456, 0]
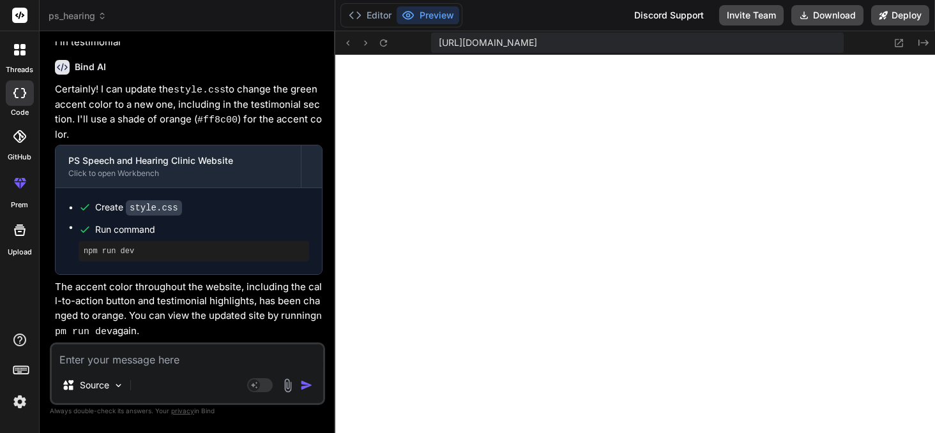
click at [138, 361] on textarea at bounding box center [187, 356] width 271 height 23
type textarea "p"
type textarea "x"
type textarea "pl"
type textarea "x"
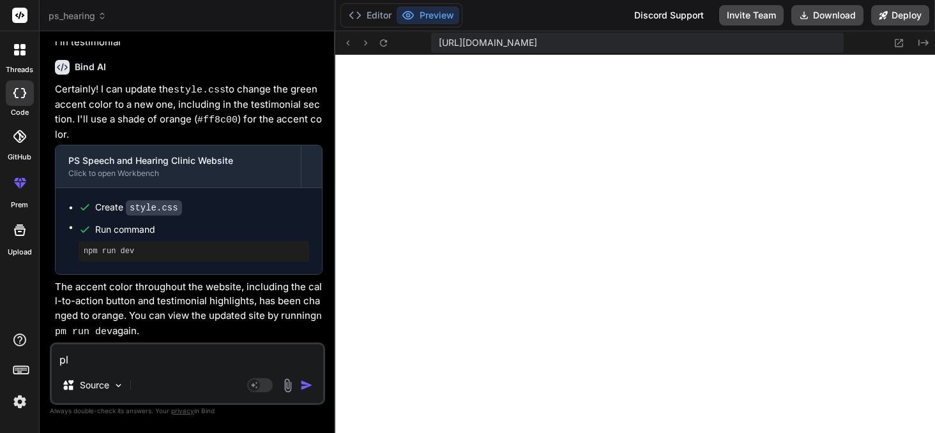
type textarea "ple"
type textarea "x"
type textarea "plea"
type textarea "x"
type textarea "pleas"
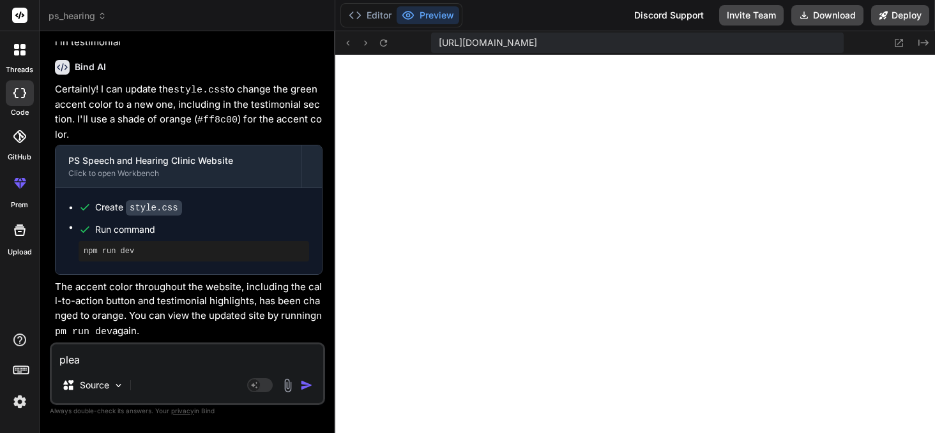
type textarea "x"
type textarea "please"
type textarea "x"
type textarea "please"
type textarea "x"
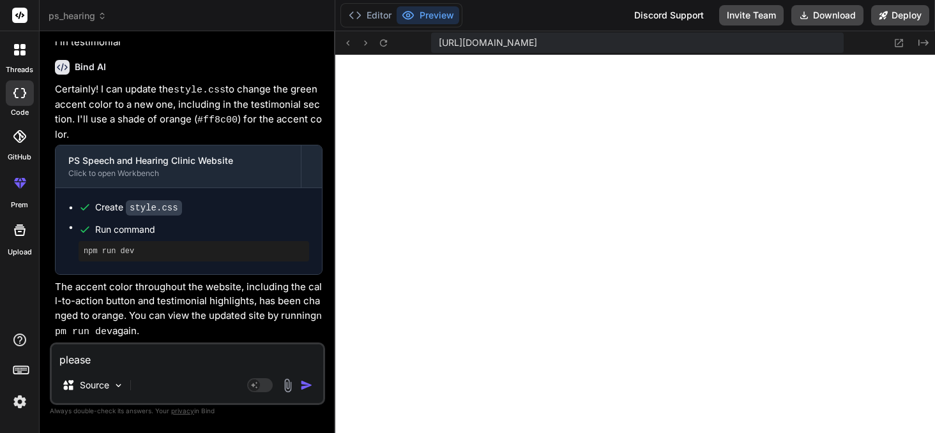
type textarea "please m"
type textarea "x"
type textarea "please ma"
type textarea "x"
type textarea "please mak"
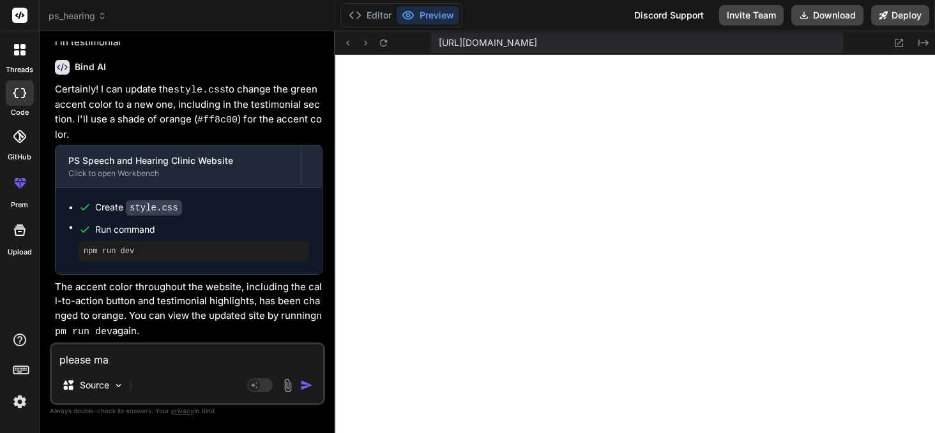
type textarea "x"
type textarea "please make"
type textarea "x"
type textarea "please make"
type textarea "x"
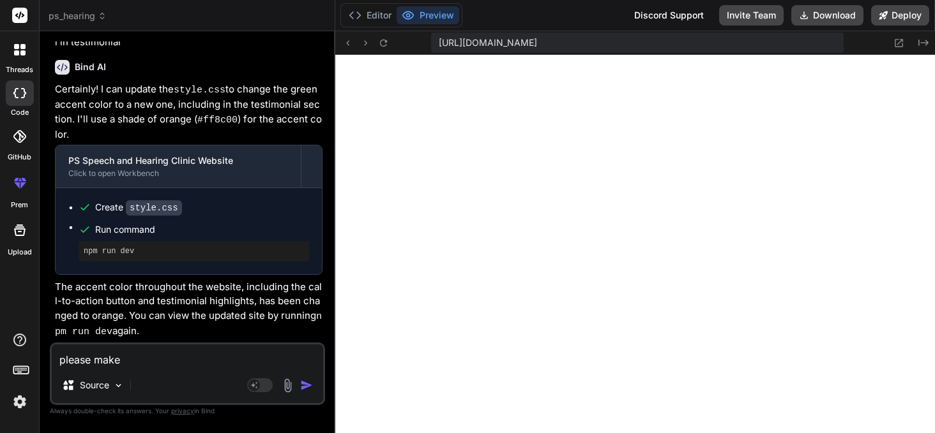
type textarea "please make i"
type textarea "x"
type textarea "please make it"
type textarea "x"
type textarea "please make it"
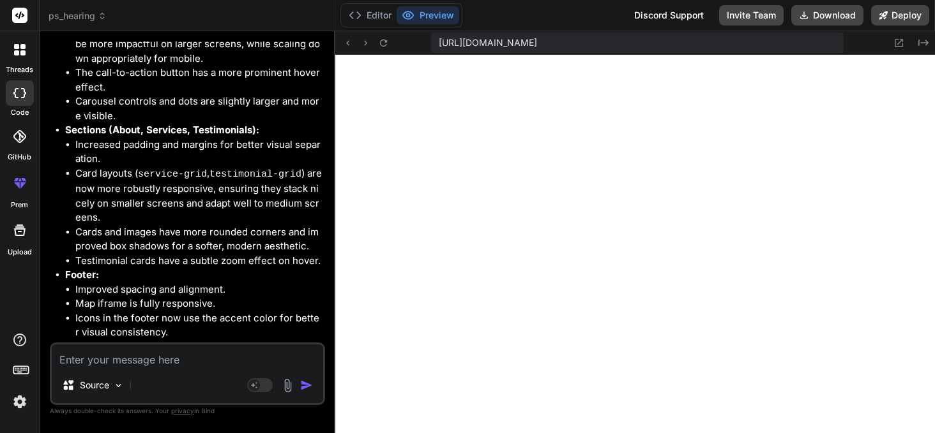
scroll to position [1983, 0]
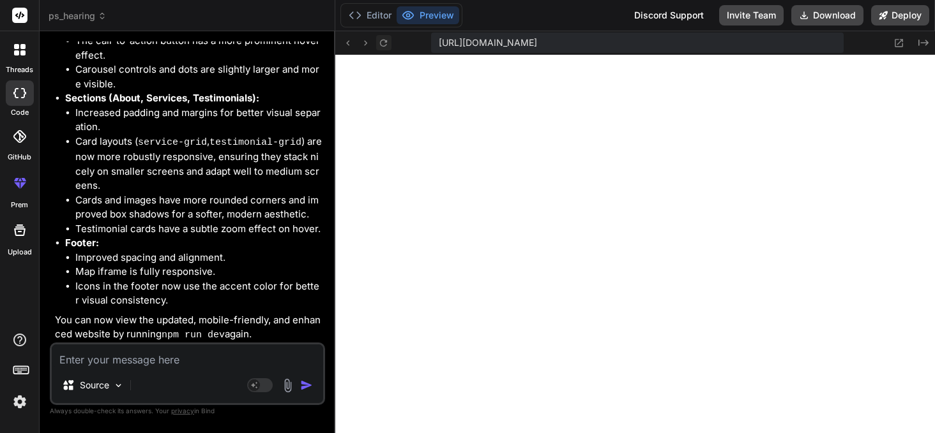
click at [386, 41] on icon at bounding box center [383, 42] width 7 height 7
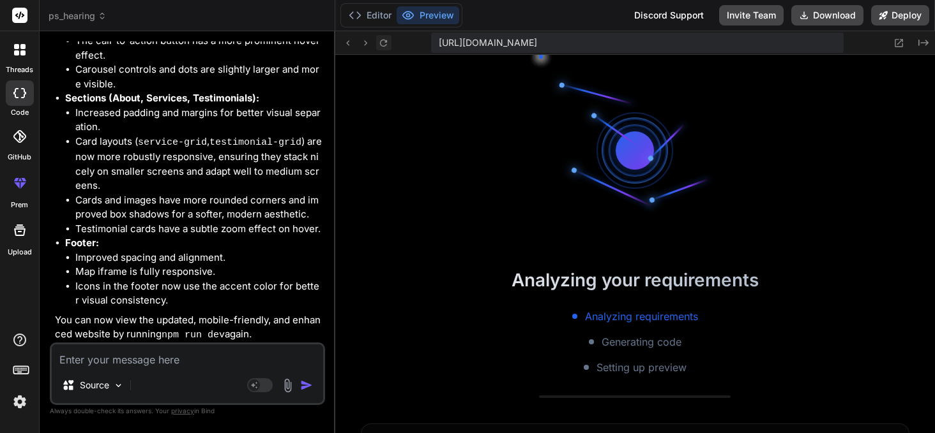
scroll to position [1868, 0]
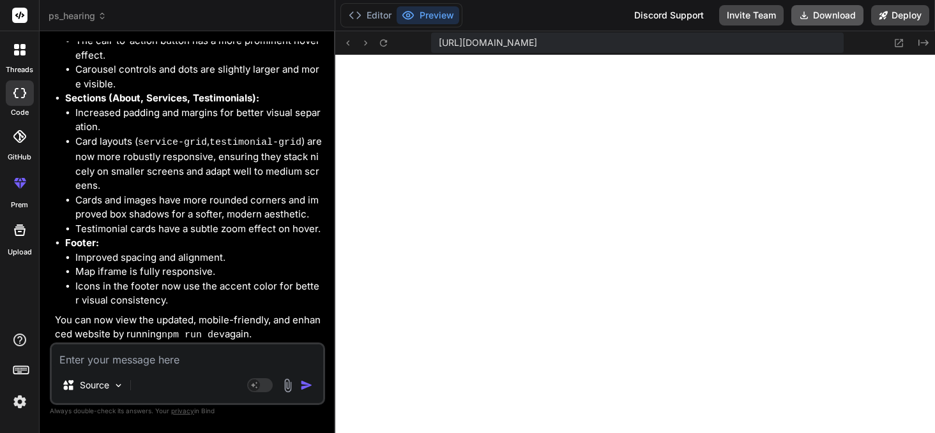
click at [825, 16] on button "Download" at bounding box center [827, 15] width 72 height 20
